Goal: Navigation & Orientation: Find specific page/section

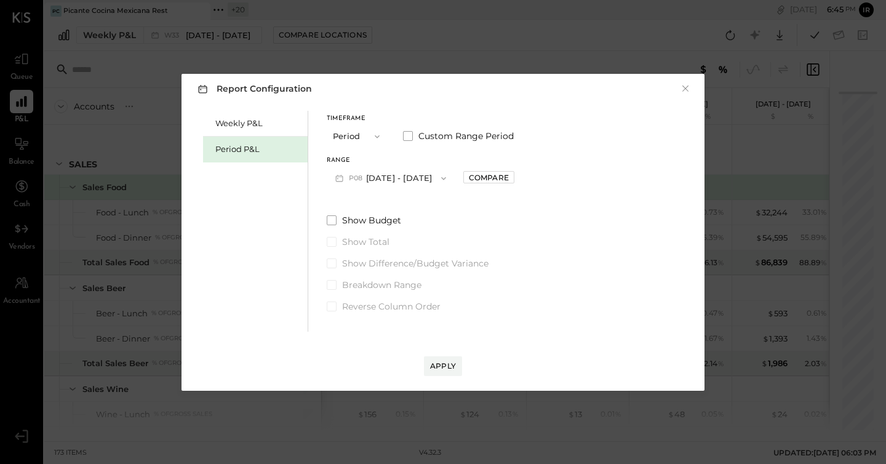
click at [529, 62] on div "Report Configuration × Weekly P&L Period P&L Timeframe Period Custom Range Peri…" at bounding box center [443, 233] width 548 height 342
click at [469, 44] on div "Report Configuration × Weekly P&L Period P&L Timeframe Period Custom Range Peri…" at bounding box center [443, 232] width 886 height 464
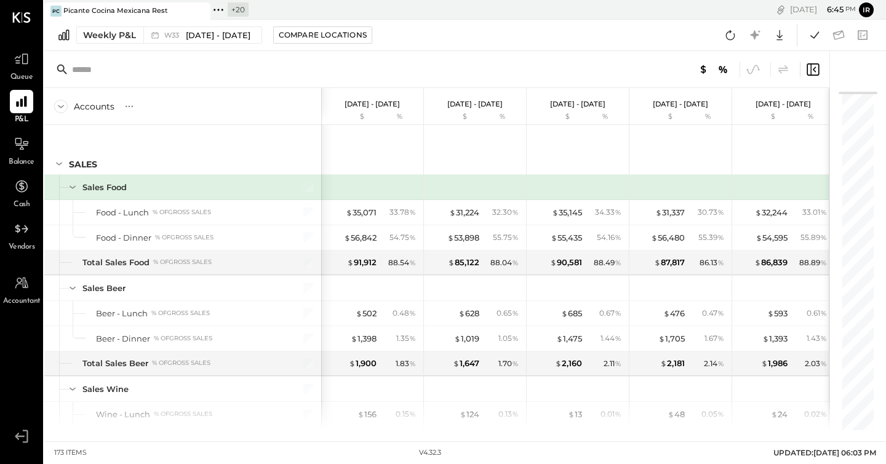
click at [218, 11] on icon at bounding box center [218, 10] width 16 height 16
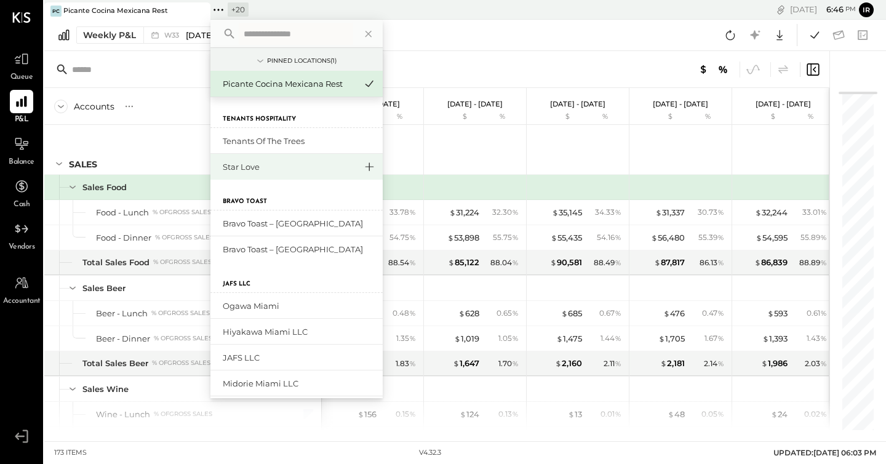
click at [373, 165] on icon at bounding box center [369, 167] width 15 height 16
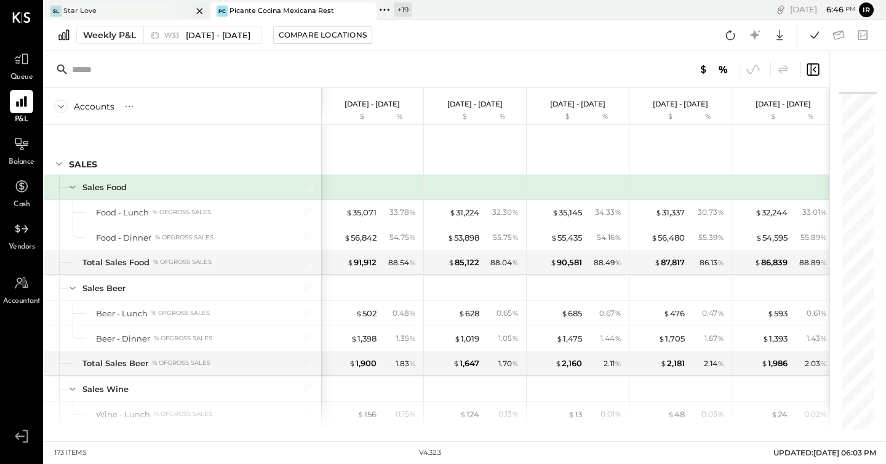
click at [138, 8] on div "SL Star Love" at bounding box center [118, 11] width 148 height 11
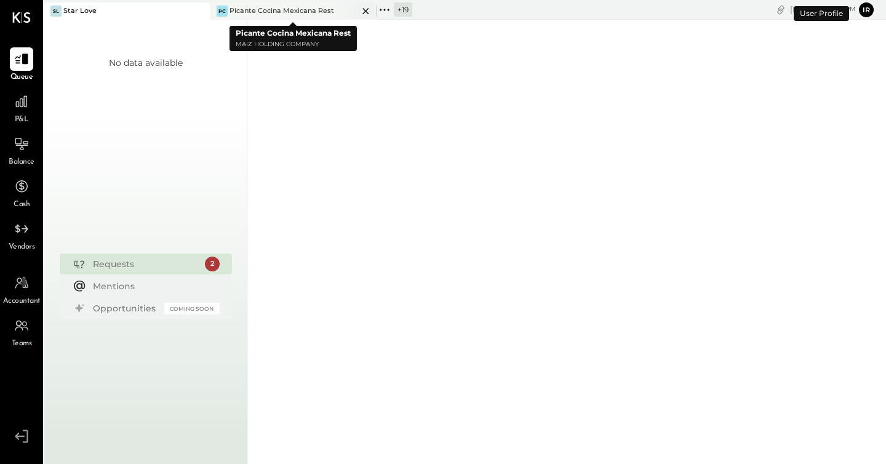
click at [367, 14] on icon at bounding box center [365, 11] width 15 height 15
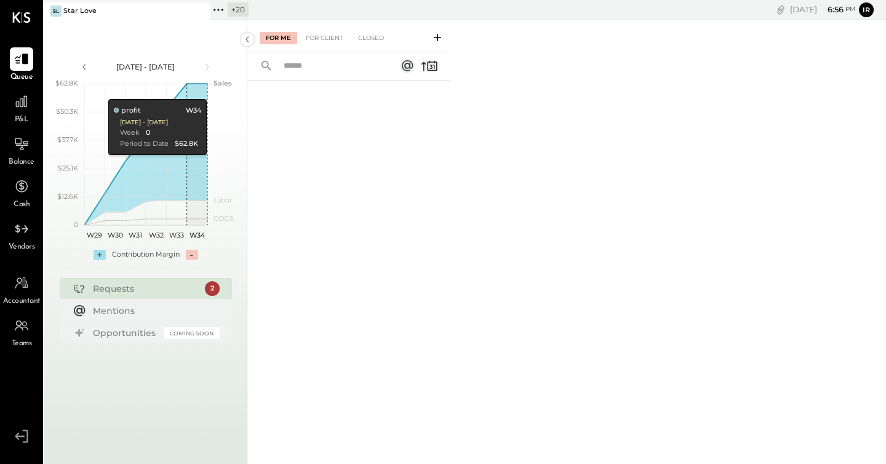
click at [226, 14] on div "+ 20" at bounding box center [229, 10] width 38 height 16
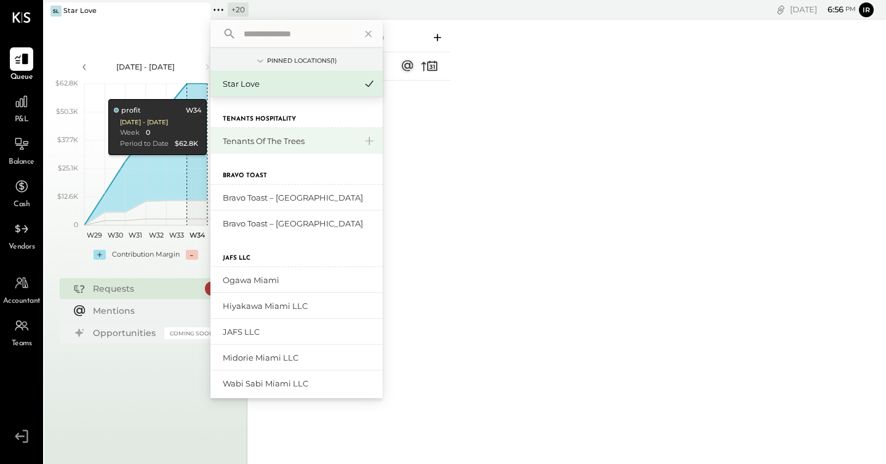
click at [271, 140] on div "Tenants of the Trees" at bounding box center [289, 141] width 133 height 12
